Goal: Task Accomplishment & Management: Manage account settings

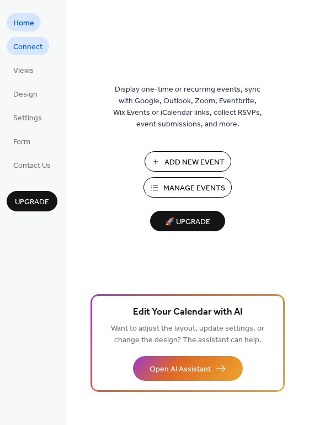
click at [36, 43] on span "Connect" at bounding box center [27, 47] width 29 height 12
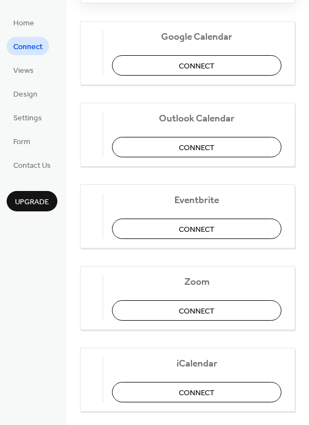
scroll to position [232, 0]
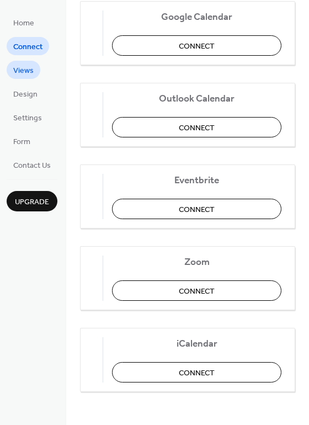
click at [30, 67] on span "Views" at bounding box center [23, 71] width 20 height 12
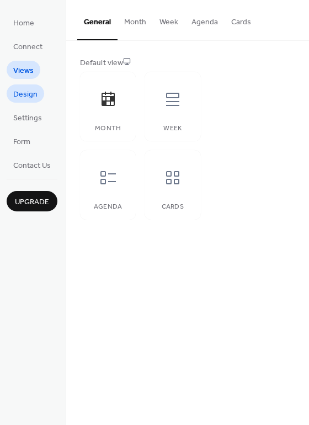
click at [21, 97] on span "Design" at bounding box center [25, 95] width 24 height 12
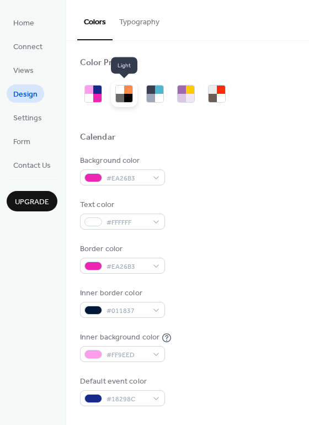
click at [122, 96] on div at bounding box center [120, 98] width 8 height 8
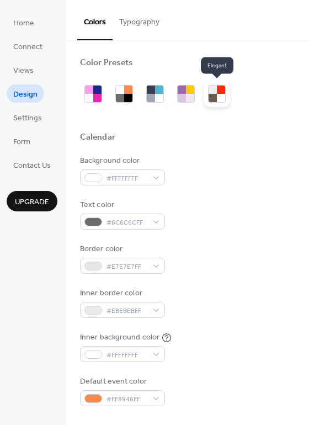
click at [216, 94] on div at bounding box center [213, 98] width 8 height 8
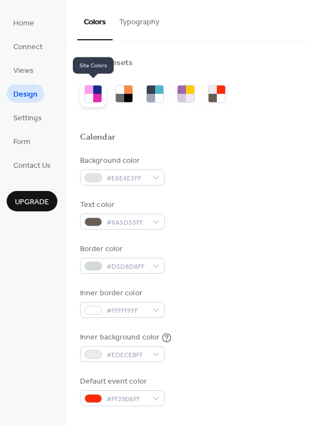
click at [98, 95] on div at bounding box center [97, 98] width 8 height 8
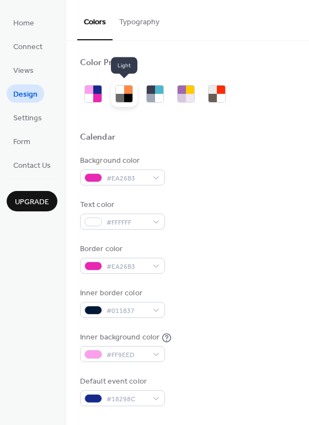
click at [114, 97] on div at bounding box center [124, 94] width 27 height 27
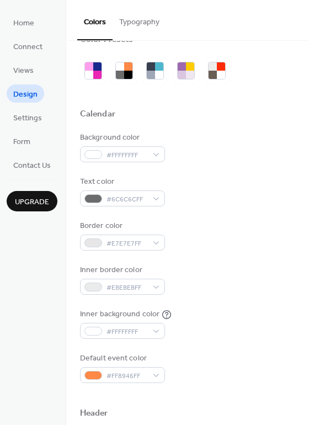
scroll to position [33, 0]
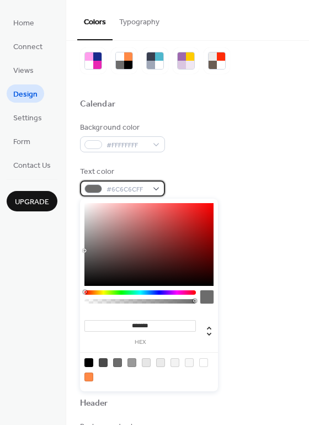
click at [107, 194] on span "#6C6C6CFF" at bounding box center [127, 190] width 41 height 12
click at [108, 194] on span "#6C6C6CFF" at bounding box center [127, 190] width 41 height 12
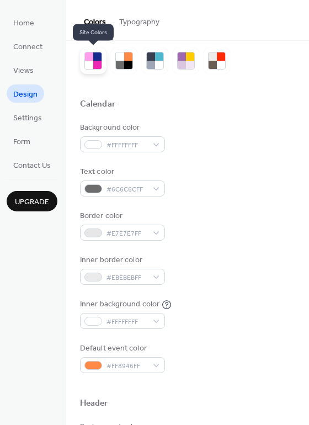
click at [88, 70] on div at bounding box center [93, 60] width 27 height 27
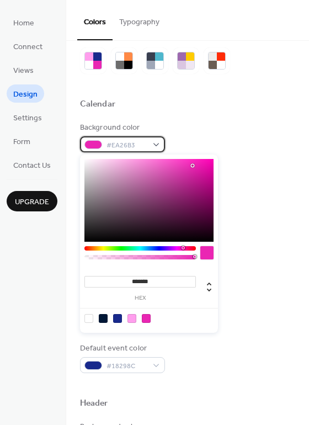
click at [115, 146] on span "#EA26B3" at bounding box center [127, 146] width 41 height 12
click at [89, 319] on div at bounding box center [88, 318] width 9 height 9
type input "*******"
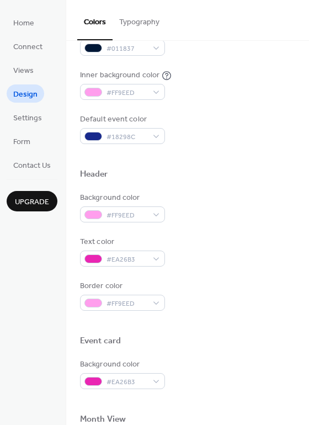
scroll to position [264, 0]
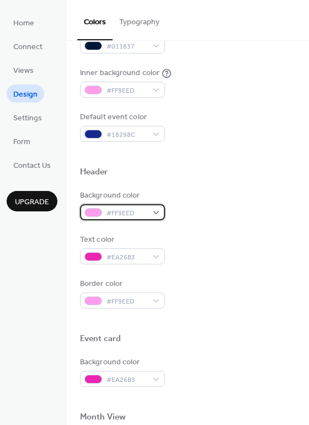
click at [146, 213] on span "#FF9EED" at bounding box center [127, 214] width 41 height 12
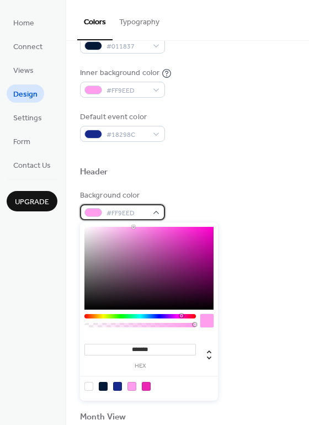
click at [146, 213] on span "#FF9EED" at bounding box center [127, 214] width 41 height 12
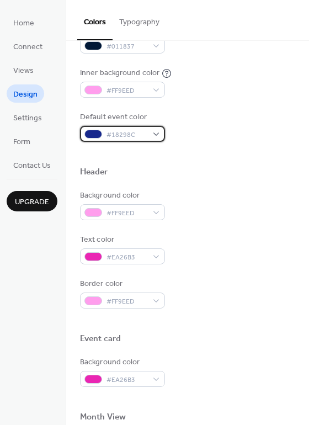
click at [140, 133] on span "#18298C" at bounding box center [127, 135] width 41 height 12
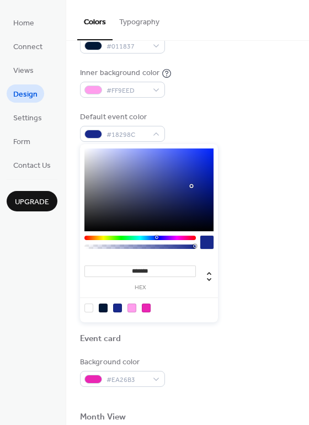
click at [101, 309] on div at bounding box center [103, 308] width 9 height 9
type input "*******"
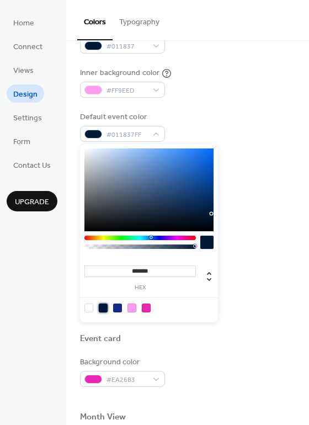
click at [249, 211] on div "Background color #FF9EED" at bounding box center [187, 205] width 215 height 30
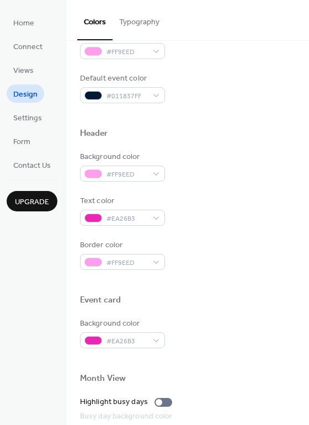
scroll to position [306, 0]
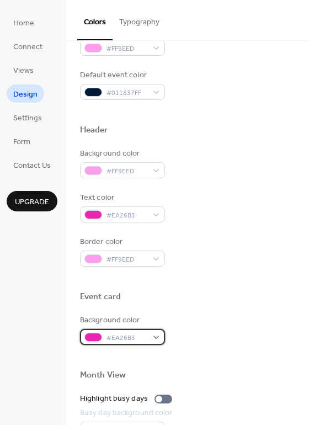
click at [144, 334] on span "#EA26B3" at bounding box center [127, 338] width 41 height 12
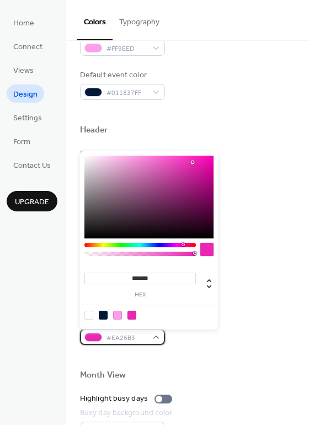
click at [144, 335] on span "#EA26B3" at bounding box center [127, 338] width 41 height 12
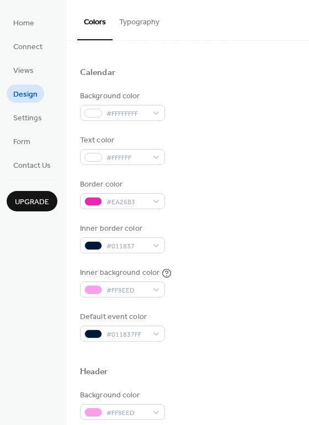
scroll to position [0, 0]
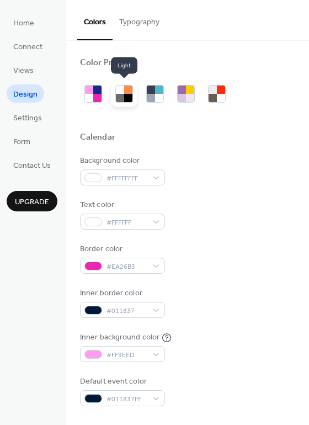
click at [127, 100] on div at bounding box center [128, 98] width 8 height 8
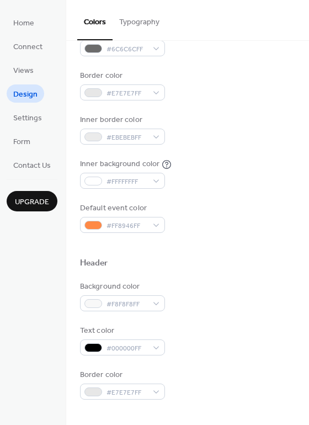
scroll to position [204, 0]
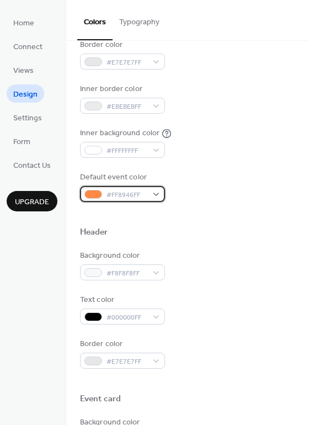
click at [147, 192] on div "#FF8946FF" at bounding box center [122, 194] width 85 height 16
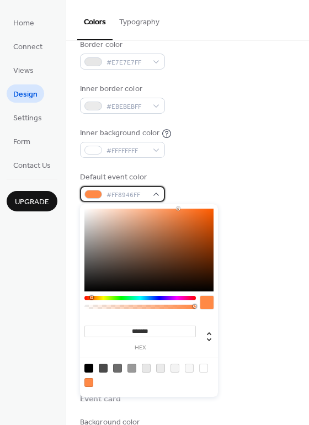
click at [147, 192] on div "#FF8946FF" at bounding box center [122, 194] width 85 height 16
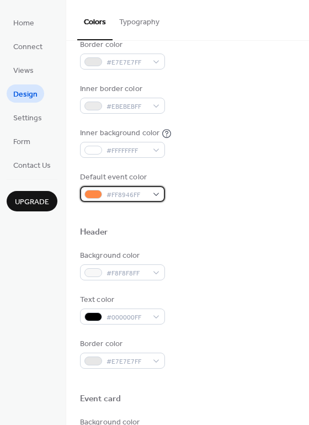
click at [147, 192] on div "#FF8946FF" at bounding box center [122, 194] width 85 height 16
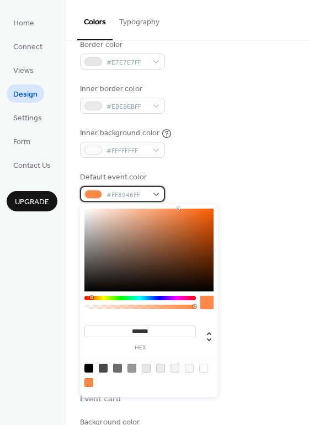
click at [146, 194] on span "#FF8946FF" at bounding box center [127, 195] width 41 height 12
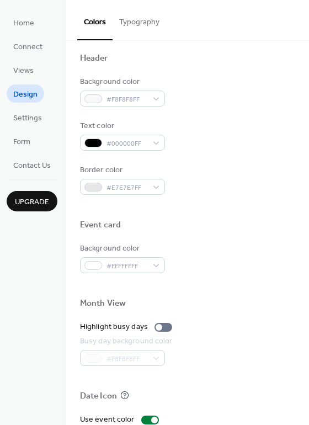
scroll to position [215, 0]
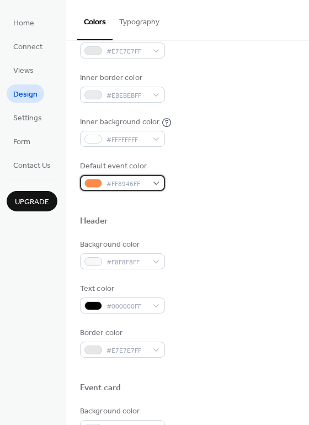
click at [146, 183] on span "#FF8946FF" at bounding box center [127, 184] width 41 height 12
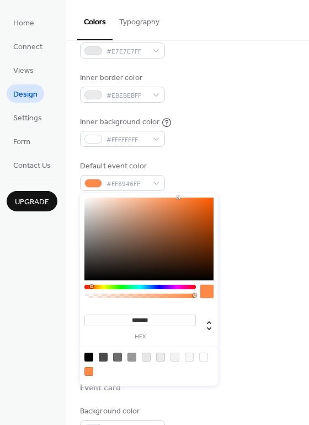
click at [245, 175] on div "Default event color #FF8946FF" at bounding box center [187, 176] width 215 height 30
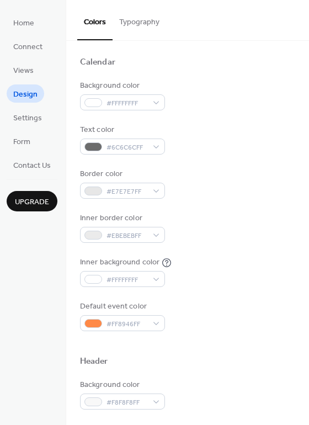
scroll to position [0, 0]
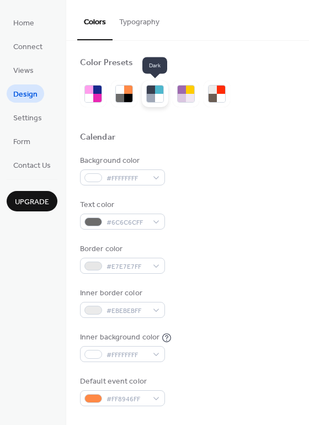
click at [154, 98] on div at bounding box center [151, 98] width 8 height 8
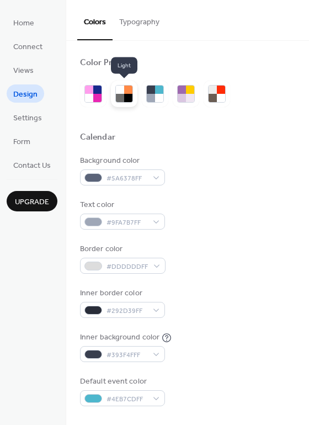
click at [120, 93] on div at bounding box center [120, 90] width 8 height 8
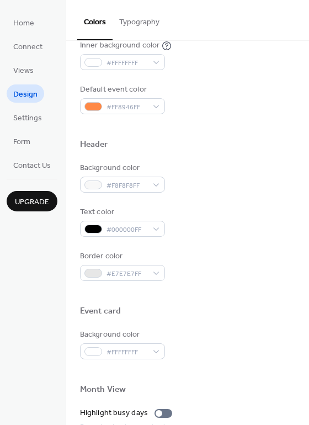
scroll to position [287, 0]
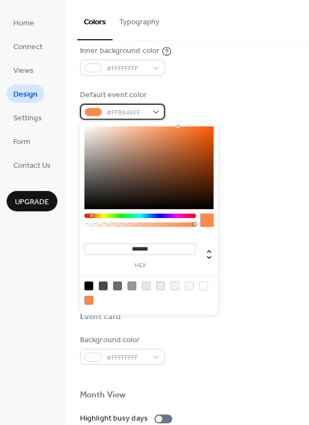
click at [153, 111] on div "#FF8946FF" at bounding box center [122, 112] width 85 height 16
type input "*******"
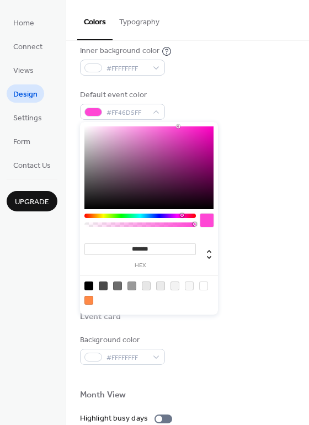
click at [182, 215] on div at bounding box center [140, 216] width 112 height 4
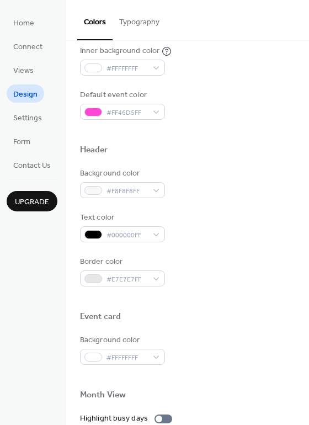
click at [233, 180] on div "Background color #F8F8F8FF" at bounding box center [187, 183] width 215 height 30
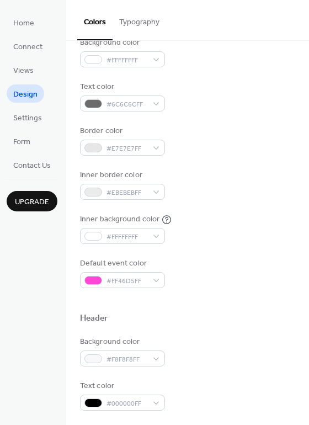
scroll to position [161, 0]
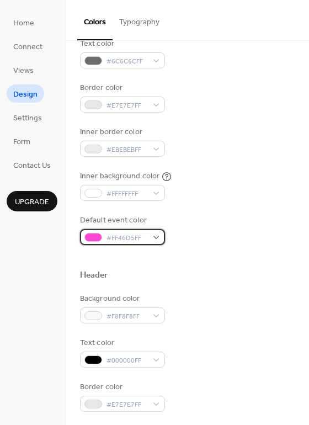
click at [140, 239] on span "#FF46D5FF" at bounding box center [127, 238] width 41 height 12
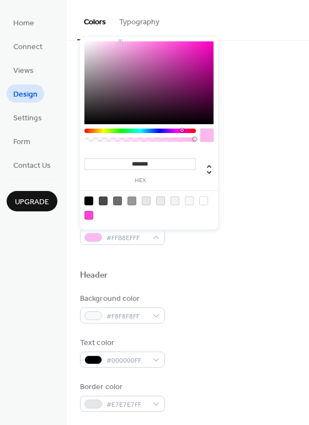
drag, startPoint x: 122, startPoint y: 45, endPoint x: 120, endPoint y: 34, distance: 10.6
click at [120, 35] on div "******* hex" at bounding box center [149, 132] width 138 height 195
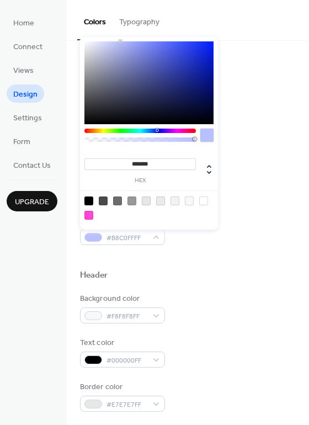
click at [157, 131] on div at bounding box center [140, 131] width 112 height 4
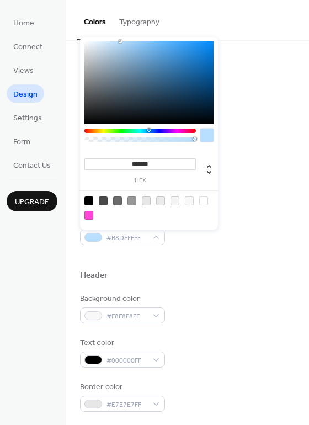
click at [149, 130] on div at bounding box center [140, 131] width 112 height 4
type input "*******"
click at [110, 37] on div "******* hex" at bounding box center [149, 133] width 138 height 193
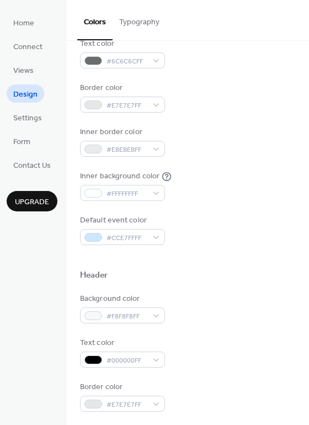
click at [257, 166] on div "Background color #FFFFFFFF Text color #6C6C6CFF Border color #E7E7E7FF Inner bo…" at bounding box center [187, 119] width 215 height 251
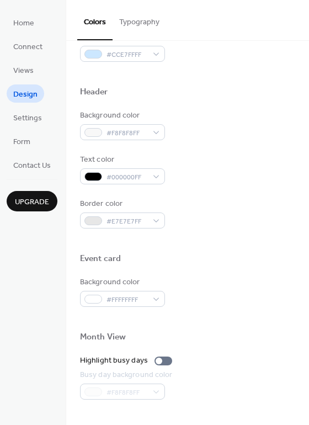
scroll to position [473, 0]
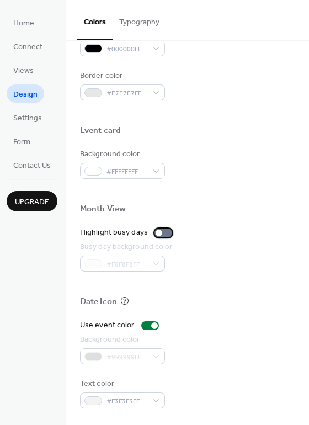
click at [156, 231] on div at bounding box center [159, 233] width 7 height 7
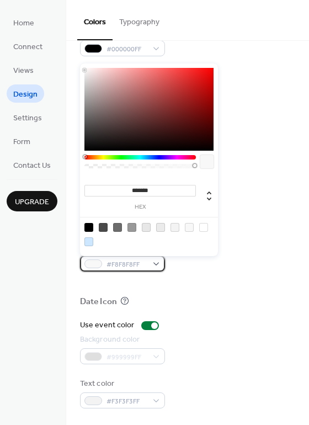
click at [136, 265] on span "#F8F8F8FF" at bounding box center [127, 265] width 41 height 12
click at [88, 240] on div at bounding box center [88, 241] width 9 height 9
type input "*******"
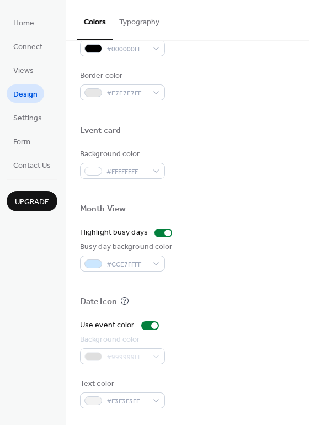
click at [227, 73] on div "Border color #E7E7E7FF" at bounding box center [187, 85] width 215 height 30
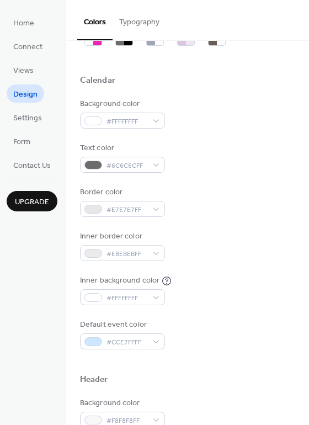
scroll to position [0, 0]
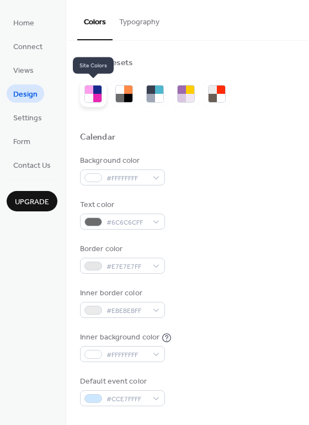
click at [93, 100] on div at bounding box center [89, 98] width 8 height 8
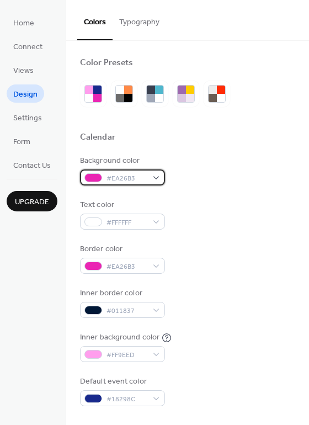
click at [118, 181] on span "#EA26B3" at bounding box center [127, 179] width 41 height 12
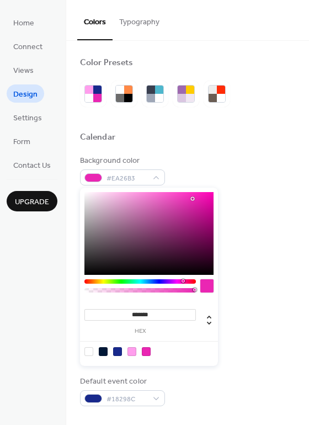
click at [117, 351] on div at bounding box center [117, 351] width 9 height 9
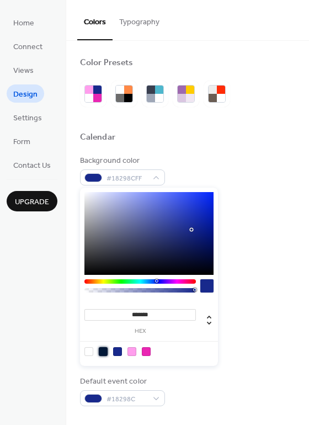
click at [102, 351] on div at bounding box center [103, 351] width 9 height 9
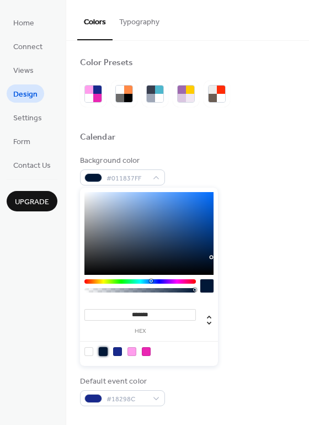
click at [89, 350] on div at bounding box center [88, 351] width 9 height 9
type input "*******"
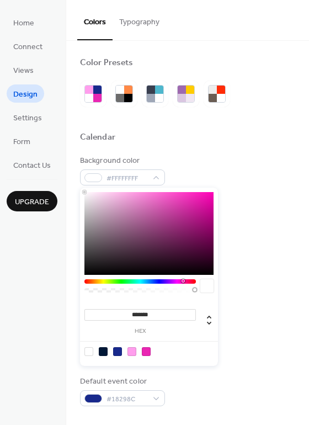
click at [215, 195] on div "******* hex" at bounding box center [149, 277] width 138 height 178
click at [214, 153] on div at bounding box center [187, 150] width 215 height 9
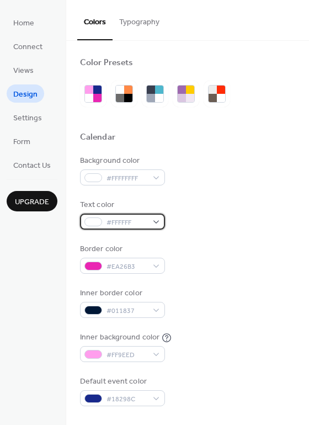
click at [155, 223] on div "#FFFFFF" at bounding box center [122, 222] width 85 height 16
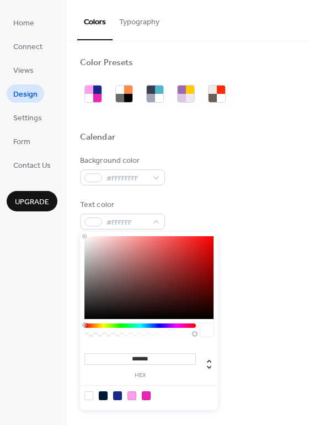
click at [103, 395] on div at bounding box center [103, 395] width 9 height 9
type input "*******"
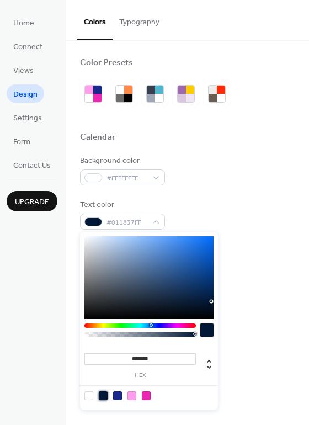
click at [190, 198] on div "Background color #FFFFFFFF Text color #011837FF Border color #EA26B3 Inner bord…" at bounding box center [187, 280] width 215 height 251
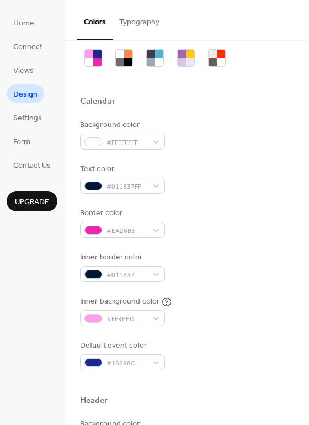
scroll to position [38, 0]
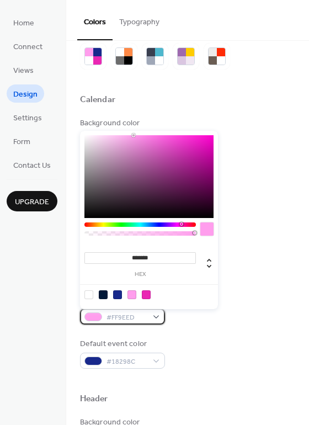
click at [133, 317] on span "#FF9EED" at bounding box center [127, 318] width 41 height 12
click at [87, 295] on div at bounding box center [88, 294] width 9 height 9
type input "*******"
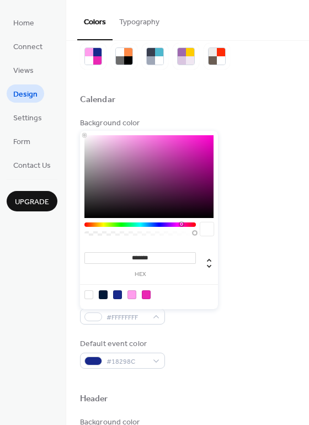
click at [240, 241] on div "Background color #FFFFFFFF Text color #011837FF Border color #EA26B3 Inner bord…" at bounding box center [187, 243] width 215 height 251
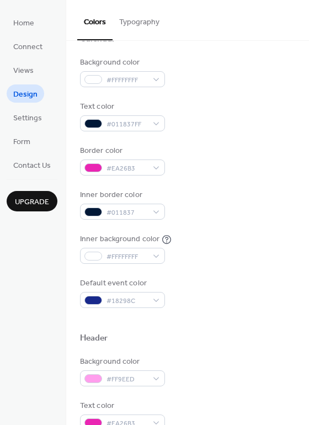
scroll to position [104, 0]
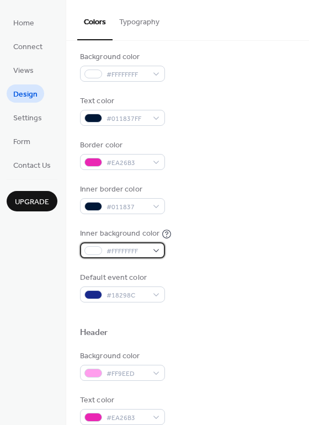
click at [140, 257] on span "#FFFFFFFF" at bounding box center [127, 252] width 41 height 12
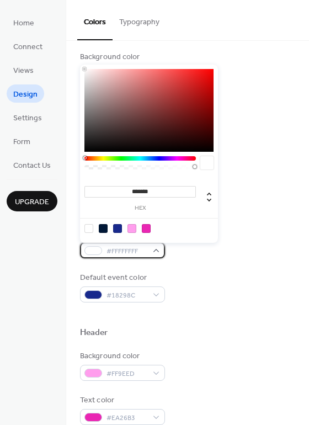
click at [140, 257] on span "#FFFFFFFF" at bounding box center [127, 252] width 41 height 12
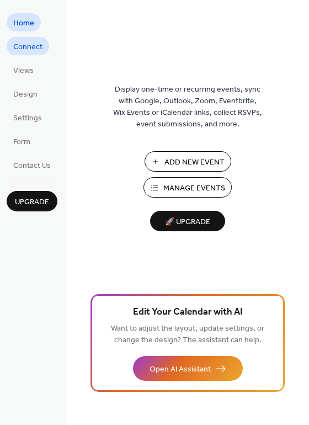
click at [29, 52] on span "Connect" at bounding box center [27, 47] width 29 height 12
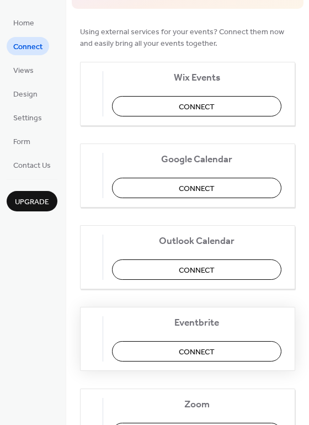
scroll to position [88, 0]
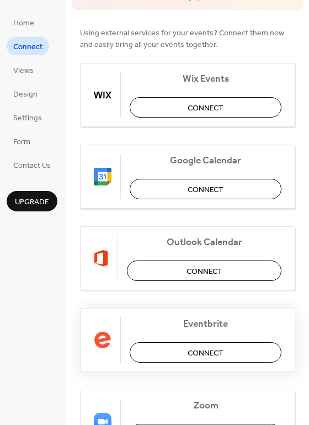
click at [221, 347] on span "Connect" at bounding box center [206, 353] width 36 height 12
click at [24, 115] on span "Settings" at bounding box center [27, 119] width 29 height 12
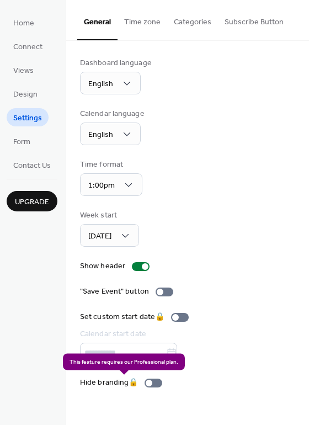
click at [149, 383] on div "Hide branding 🔒" at bounding box center [123, 383] width 87 height 12
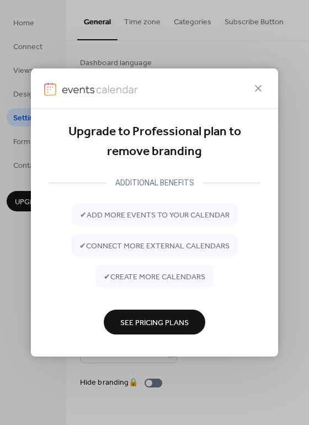
click at [156, 319] on span "See Pricing Plans" at bounding box center [154, 323] width 68 height 12
